Goal: Book appointment/travel/reservation

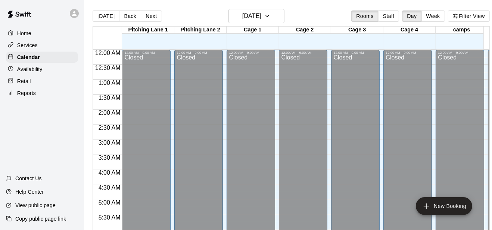
scroll to position [497, 0]
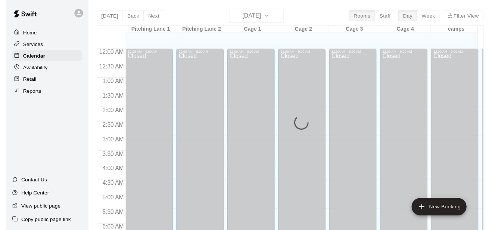
scroll to position [500, 0]
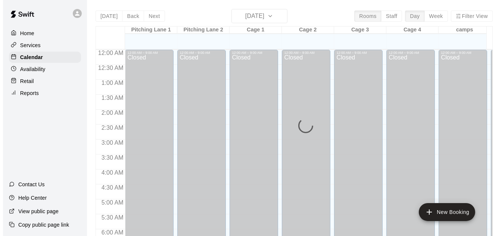
scroll to position [500, 0]
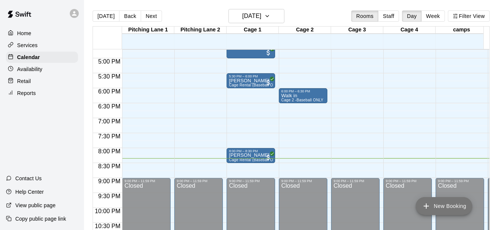
click at [461, 209] on button "New Booking" at bounding box center [444, 206] width 56 height 18
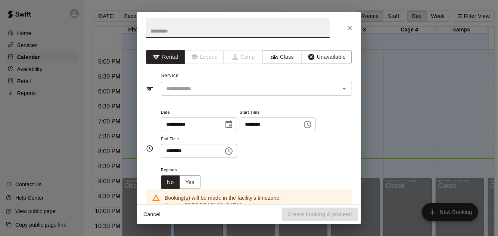
click at [169, 146] on input "********" at bounding box center [190, 151] width 58 height 14
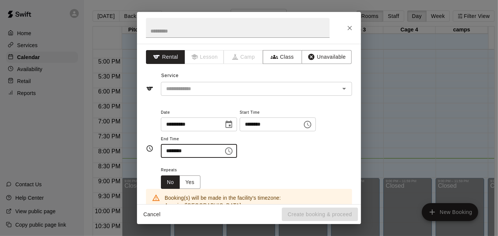
scroll to position [117, 0]
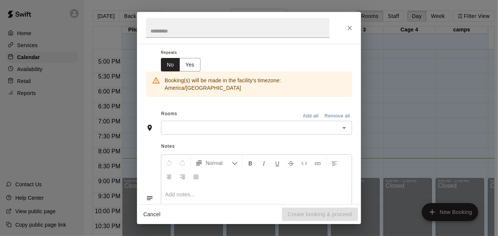
type input "********"
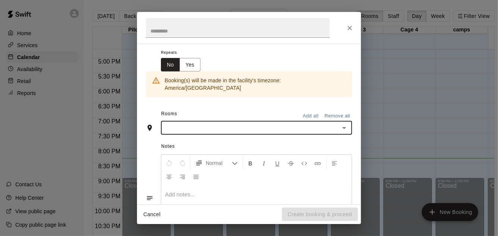
click at [205, 123] on input "text" at bounding box center [250, 127] width 174 height 9
drag, startPoint x: 205, startPoint y: 119, endPoint x: 177, endPoint y: 123, distance: 27.9
click at [177, 123] on div "​" at bounding box center [256, 128] width 191 height 14
click at [177, 123] on input "text" at bounding box center [250, 127] width 174 height 9
click at [179, 123] on input "text" at bounding box center [250, 127] width 174 height 9
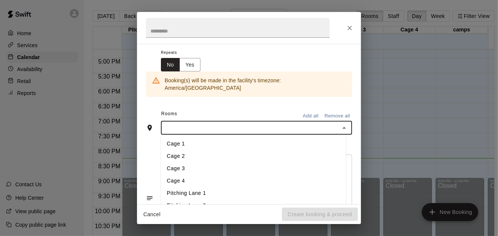
click at [183, 138] on li "Cage 1" at bounding box center [253, 144] width 185 height 12
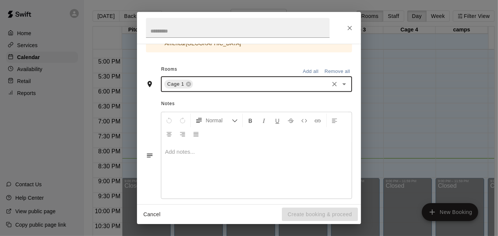
scroll to position [0, 0]
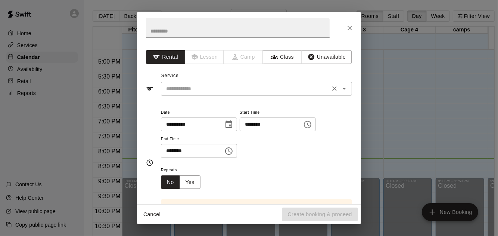
click at [192, 95] on div "​" at bounding box center [256, 89] width 191 height 14
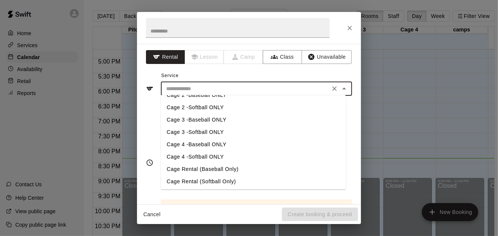
scroll to position [35, 0]
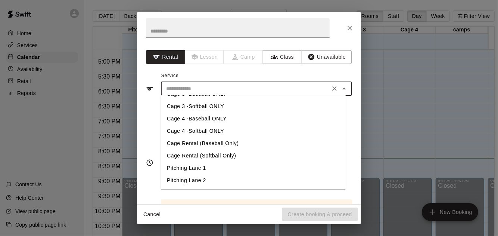
drag, startPoint x: 228, startPoint y: 131, endPoint x: 226, endPoint y: 150, distance: 18.8
drag, startPoint x: 226, startPoint y: 150, endPoint x: 211, endPoint y: 157, distance: 16.2
click at [211, 157] on li "Cage Rental (Softball Only)" at bounding box center [253, 155] width 185 height 12
type input "**********"
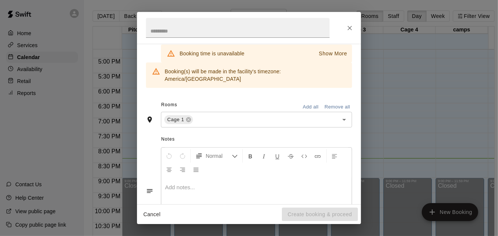
scroll to position [190, 0]
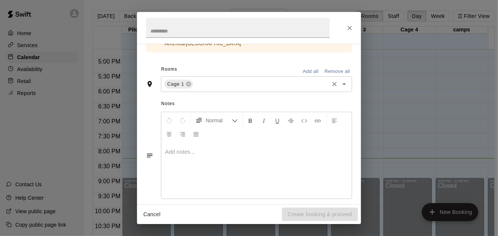
click at [258, 80] on input "text" at bounding box center [261, 84] width 134 height 9
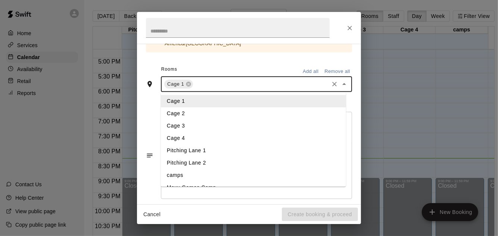
scroll to position [10, 0]
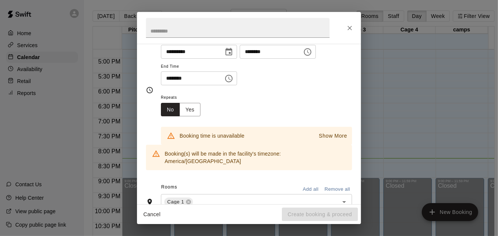
scroll to position [0, 0]
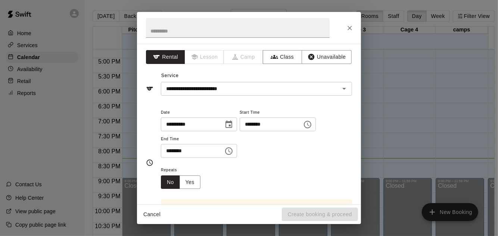
click at [232, 121] on icon "Choose date, selected date is Sep 20, 2025" at bounding box center [229, 124] width 9 height 9
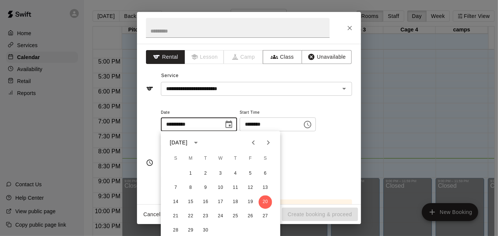
click at [318, 167] on div "Repeats No Yes" at bounding box center [256, 177] width 191 height 24
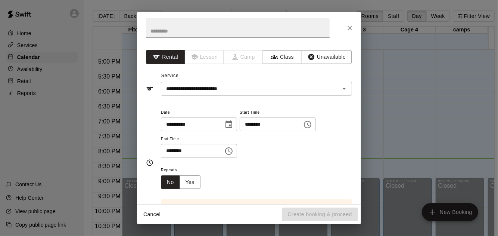
scroll to position [117, 0]
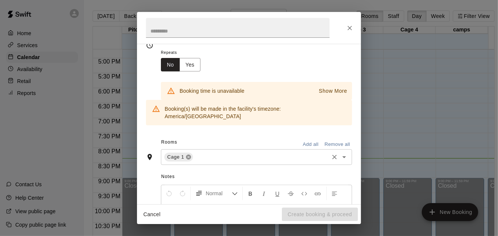
click at [188, 154] on icon at bounding box center [189, 157] width 6 height 6
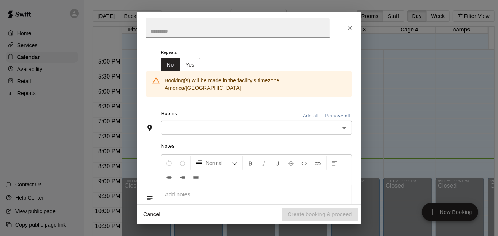
scroll to position [103, 0]
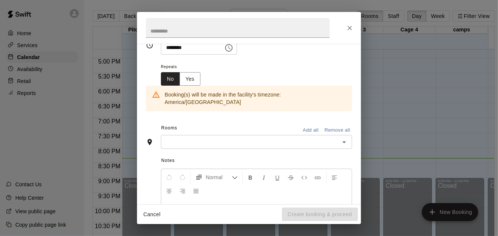
click at [194, 137] on input "text" at bounding box center [250, 141] width 174 height 9
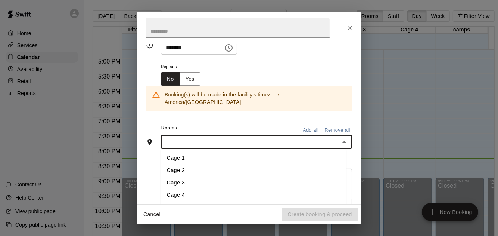
click at [197, 165] on li "Cage 2" at bounding box center [253, 170] width 185 height 12
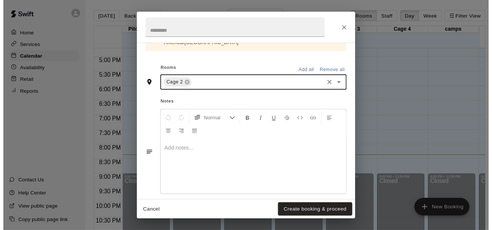
scroll to position [72, 0]
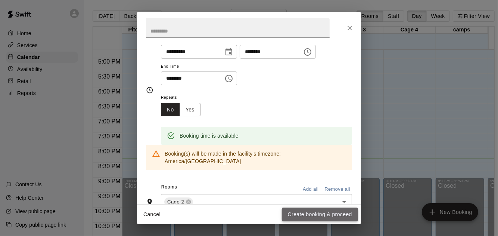
click at [292, 214] on button "Create booking & proceed" at bounding box center [320, 214] width 76 height 14
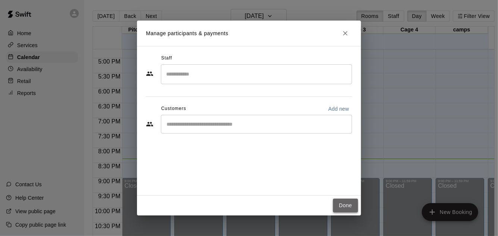
click at [353, 204] on button "Done" at bounding box center [345, 205] width 25 height 14
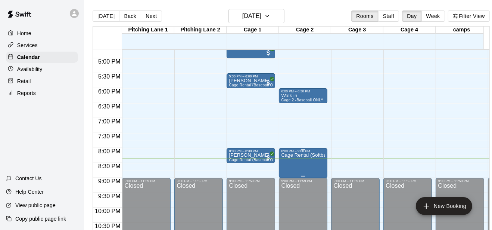
click at [306, 155] on p "Cage Rental (Softball Only)" at bounding box center [303, 155] width 44 height 0
click at [300, 155] on p "Cage Rental (Softball Only)" at bounding box center [303, 155] width 44 height 0
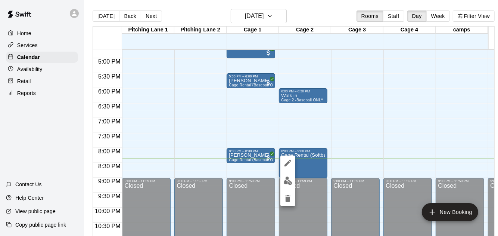
click at [290, 161] on icon "edit" at bounding box center [288, 163] width 7 height 7
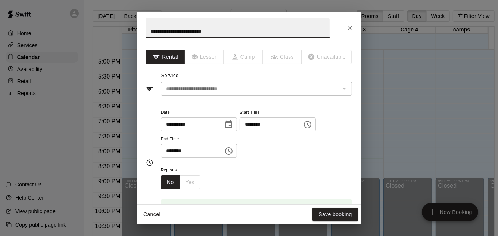
drag, startPoint x: 220, startPoint y: 31, endPoint x: 143, endPoint y: 67, distance: 84.9
click at [143, 67] on div "**********" at bounding box center [249, 118] width 224 height 212
type input "*******"
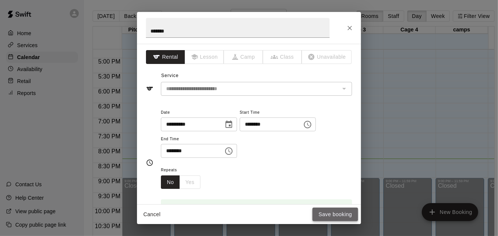
click at [343, 218] on button "Save booking" at bounding box center [336, 214] width 46 height 14
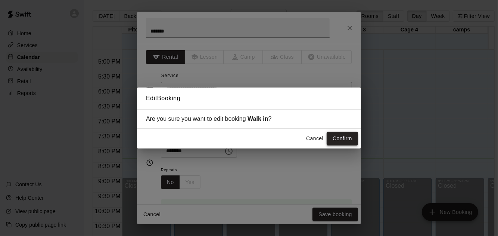
click at [347, 137] on button "Confirm" at bounding box center [342, 139] width 31 height 14
